Goal: Transaction & Acquisition: Purchase product/service

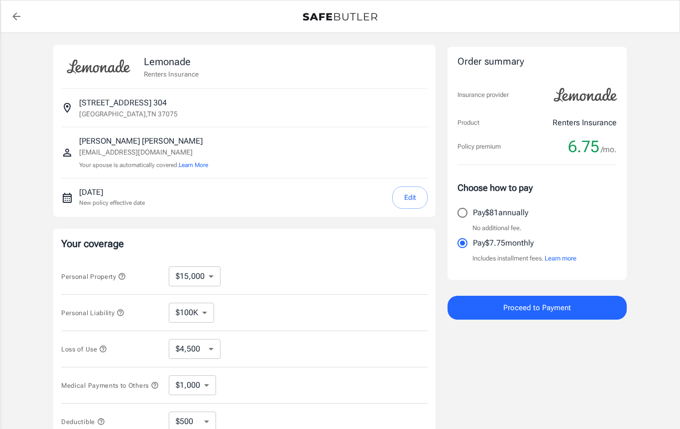
select select "15000"
select select "500"
click at [209, 275] on select "$10,000 $15,000 $20,000 $25,000 $30,000 $40,000 $50,000 $100K $150K $200K $250K" at bounding box center [195, 277] width 52 height 20
select select "100000"
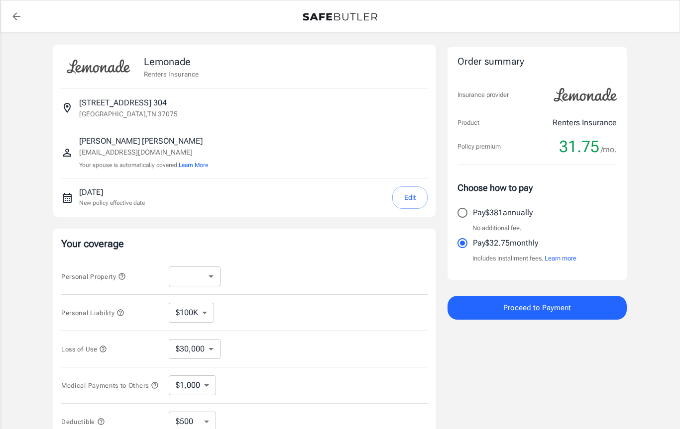
select select "30000"
click at [213, 275] on select "$10,000 $15,000 $20,000 $25,000 $30,000 $40,000 $50,000 $100K $150K $200K $250K" at bounding box center [195, 277] width 52 height 20
select select "10000"
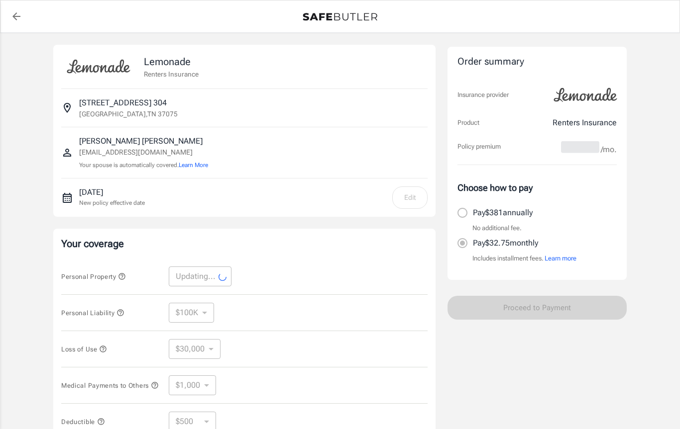
select select "10000"
select select "3000"
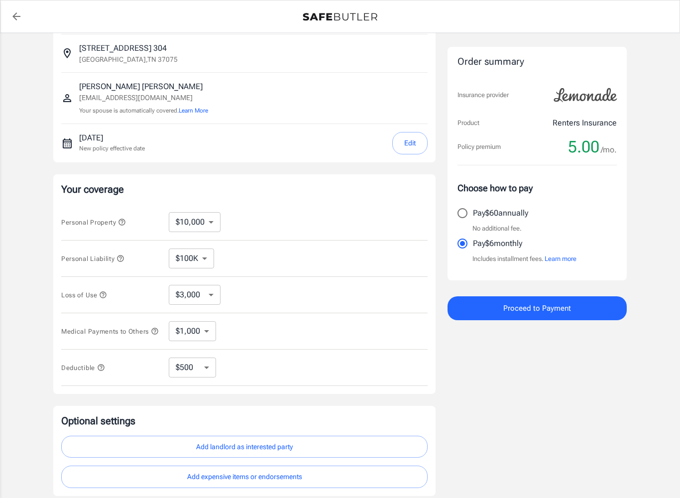
scroll to position [55, 0]
click at [410, 142] on button "Edit" at bounding box center [409, 142] width 35 height 22
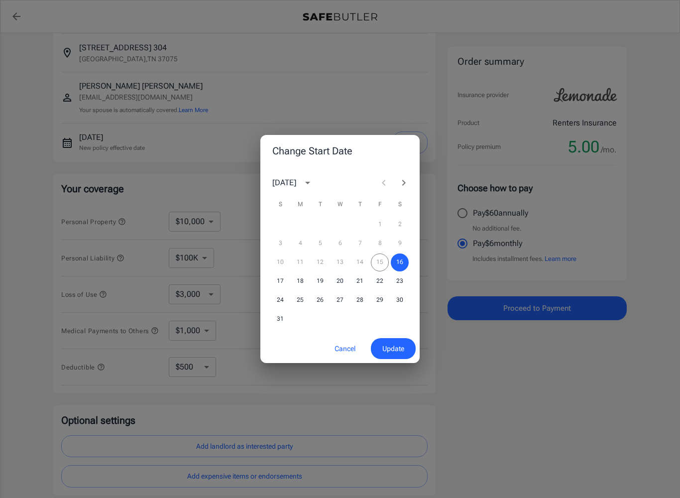
click at [400, 179] on icon "Next month" at bounding box center [404, 183] width 12 height 12
click at [301, 222] on button "1" at bounding box center [300, 224] width 18 height 18
click at [396, 346] on span "Update" at bounding box center [393, 348] width 22 height 12
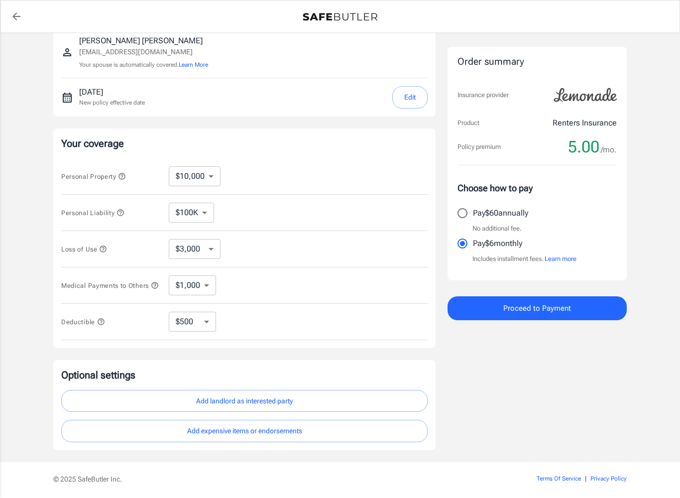
scroll to position [102, 0]
click at [214, 251] on select "$3,000 $6,000 $12,000 $21,000 $36,000 $60,000 $96,000 $153K $198K" at bounding box center [195, 247] width 52 height 20
click at [212, 288] on select "$1,000 $2,000 $3,000 $4,000 $5,000" at bounding box center [192, 284] width 47 height 20
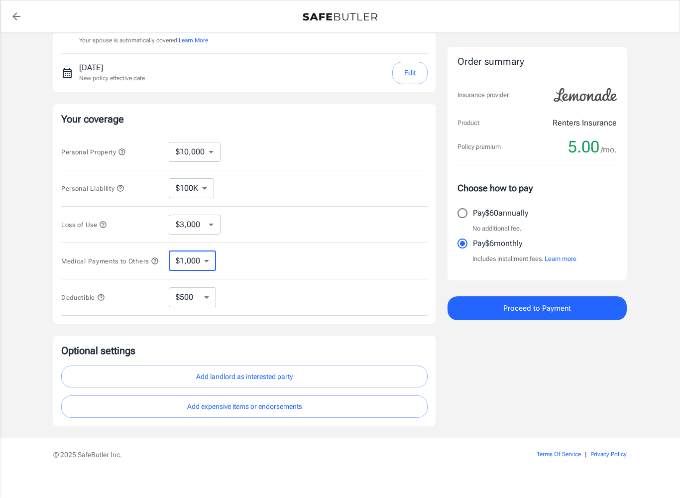
scroll to position [136, 0]
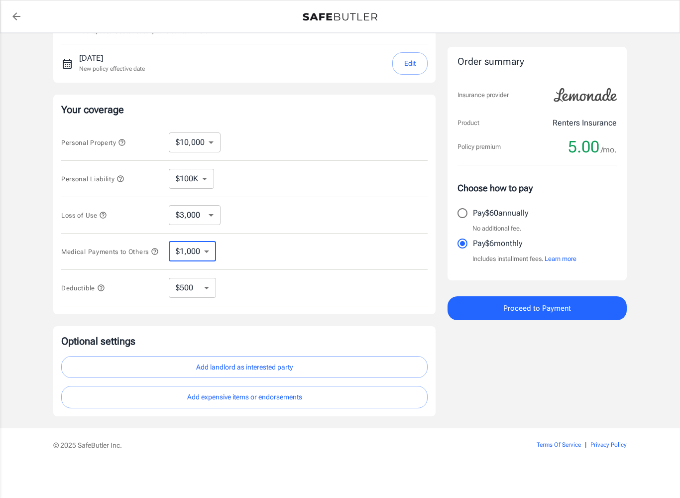
click at [211, 286] on select "$250 $500 $1,000 $2,500" at bounding box center [192, 288] width 47 height 20
select select "250"
click at [208, 290] on select "$250 $500 $1,000 $2,500" at bounding box center [192, 288] width 47 height 20
select select "1000"
click at [209, 283] on select "$250 $500 $1,000 $2,500" at bounding box center [192, 288] width 47 height 20
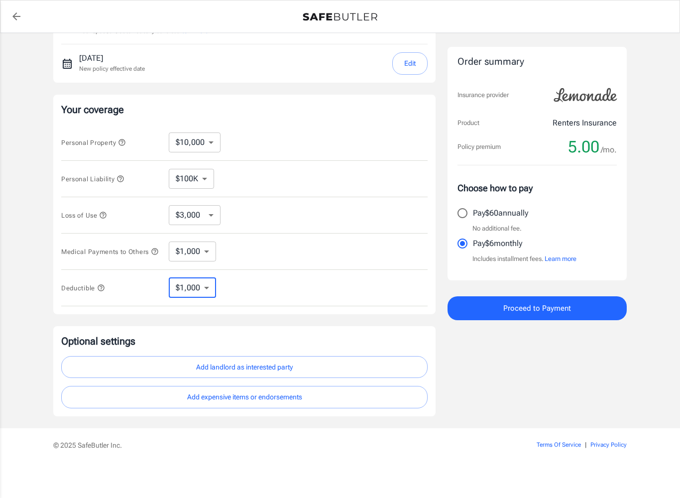
select select "2500"
click at [215, 296] on select "$250 $500 $1,000 $2,500" at bounding box center [192, 288] width 47 height 20
select select "500"
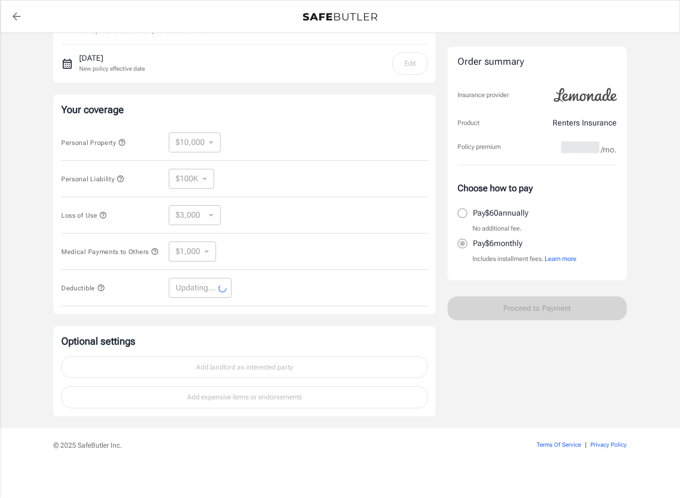
select select "500"
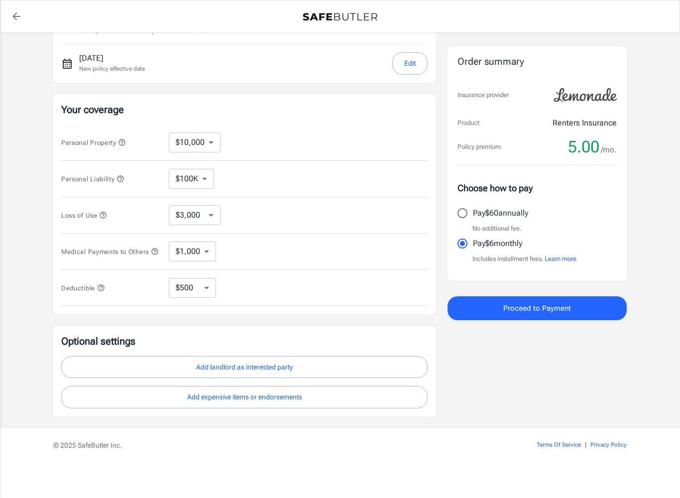
click at [515, 209] on p "Pay $60 annually" at bounding box center [500, 213] width 55 height 12
click at [473, 209] on input "Pay $60 annually" at bounding box center [462, 213] width 21 height 21
radio input "true"
click at [316, 429] on footer "© 2025 SafeButler Inc. Terms Of Service | Privacy Policy" at bounding box center [340, 463] width 680 height 70
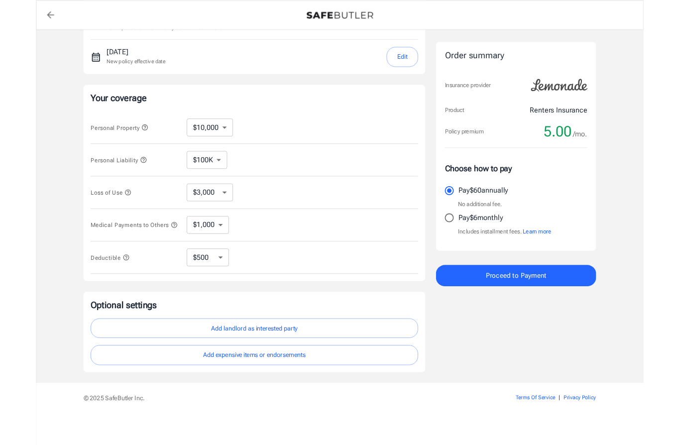
scroll to position [164, 0]
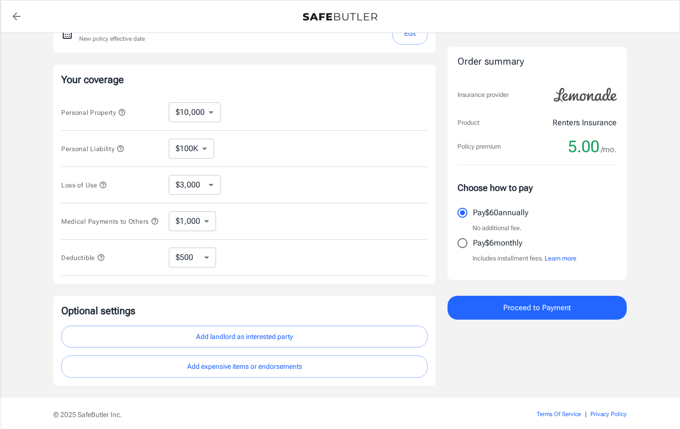
click at [556, 306] on span "Proceed to Payment" at bounding box center [537, 308] width 68 height 13
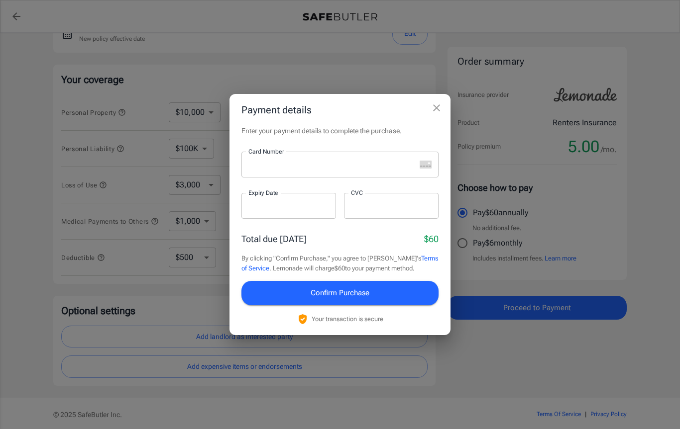
click at [380, 177] on div at bounding box center [328, 165] width 174 height 26
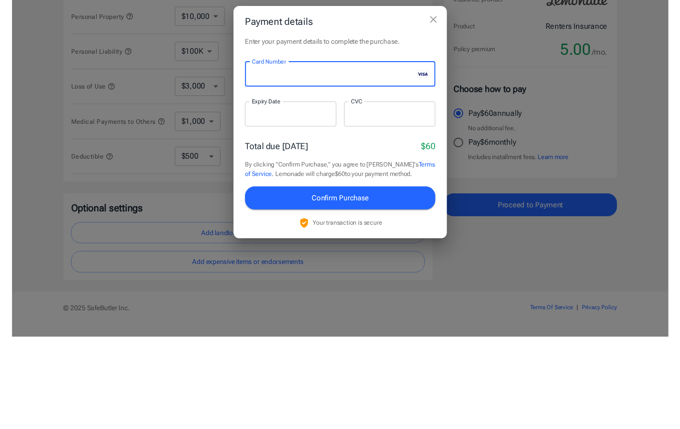
scroll to position [206, 0]
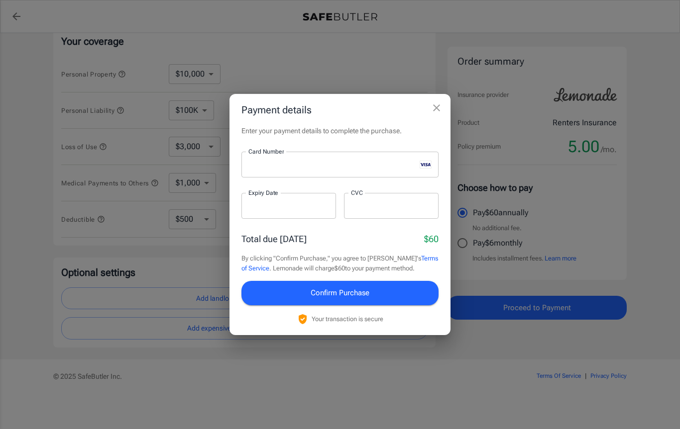
click at [390, 290] on button "Confirm Purchase" at bounding box center [339, 293] width 197 height 24
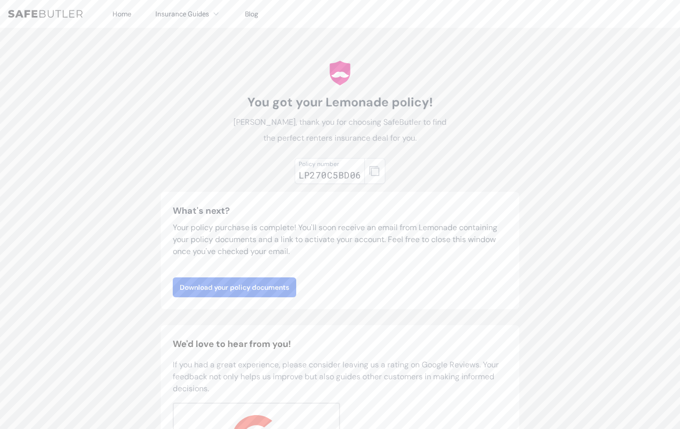
click at [380, 169] on button "button" at bounding box center [374, 171] width 21 height 26
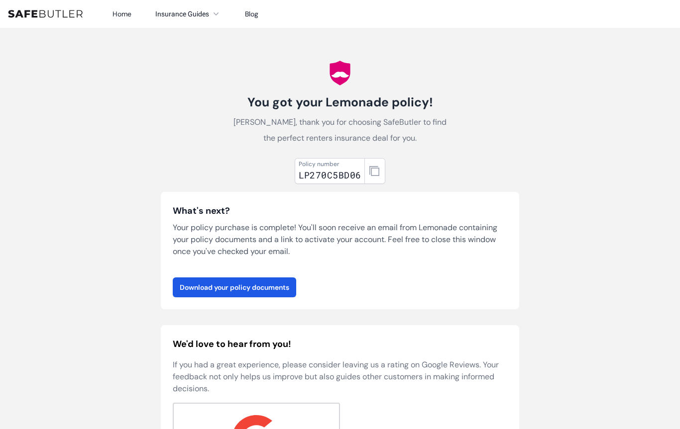
click at [275, 289] on link "Download your policy documents" at bounding box center [234, 288] width 123 height 20
